Goal: Task Accomplishment & Management: Manage account settings

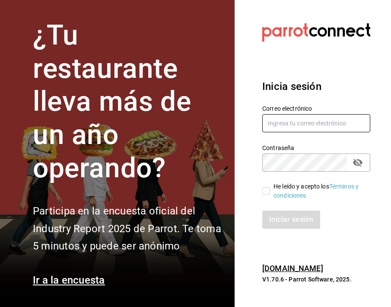
type input "chiqueada.mx@gmail.com"
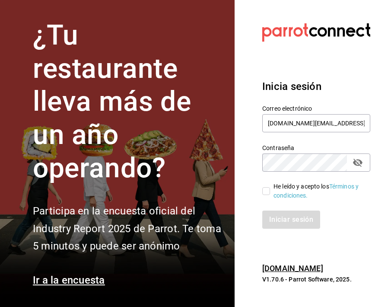
click at [268, 189] on input "He leído y acepto los Términos y condiciones." at bounding box center [266, 191] width 8 height 8
checkbox input "true"
click at [285, 218] on button "Iniciar sesión" at bounding box center [291, 219] width 59 height 18
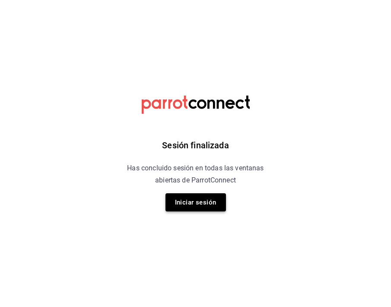
click at [181, 201] on button "Iniciar sesión" at bounding box center [195, 202] width 60 height 18
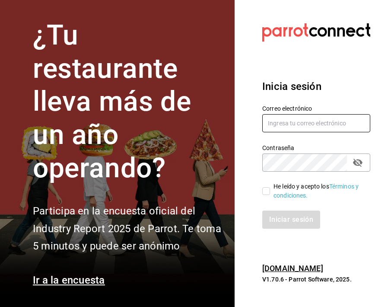
type input "[DOMAIN_NAME][EMAIL_ADDRESS][DOMAIN_NAME]"
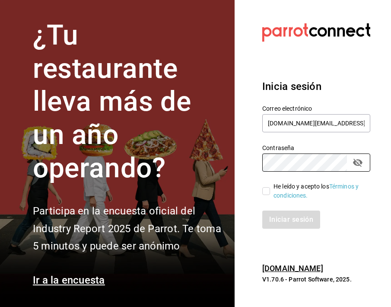
click at [260, 192] on div "He leído y acepto los Términos y condiciones." at bounding box center [311, 186] width 118 height 29
click at [264, 193] on input "He leído y acepto los Términos y condiciones." at bounding box center [266, 191] width 8 height 8
checkbox input "true"
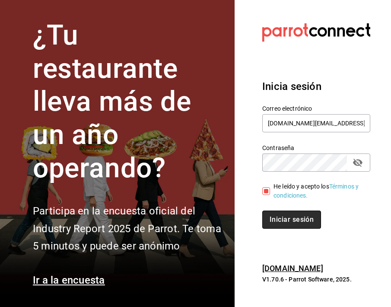
click at [273, 219] on button "Iniciar sesión" at bounding box center [291, 219] width 59 height 18
